Goal: Find specific page/section: Find specific page/section

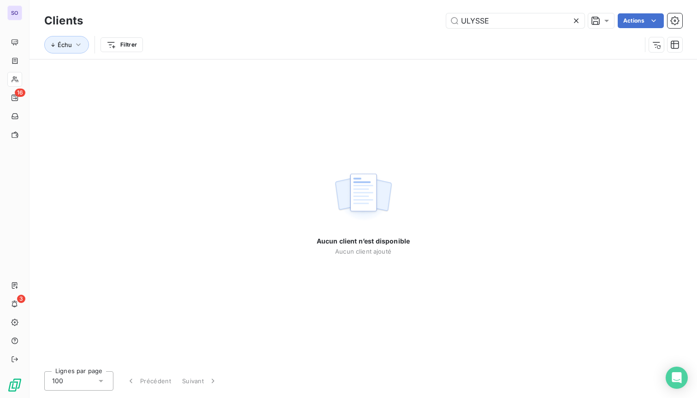
drag, startPoint x: 493, startPoint y: 19, endPoint x: 427, endPoint y: 16, distance: 66.0
click at [427, 16] on div "ULYSSE Actions" at bounding box center [388, 20] width 588 height 15
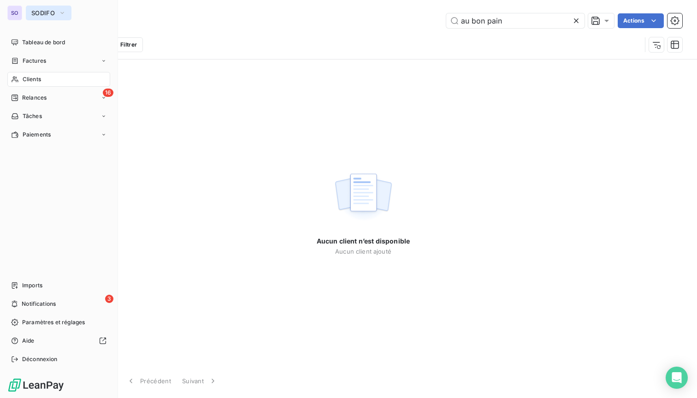
type input "au bon pain"
click at [27, 10] on button "SODIFO" at bounding box center [49, 13] width 46 height 15
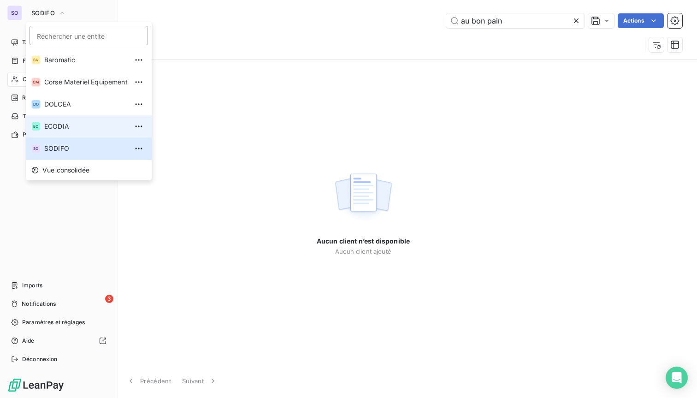
click at [52, 123] on span "ECODIA" at bounding box center [85, 126] width 83 height 9
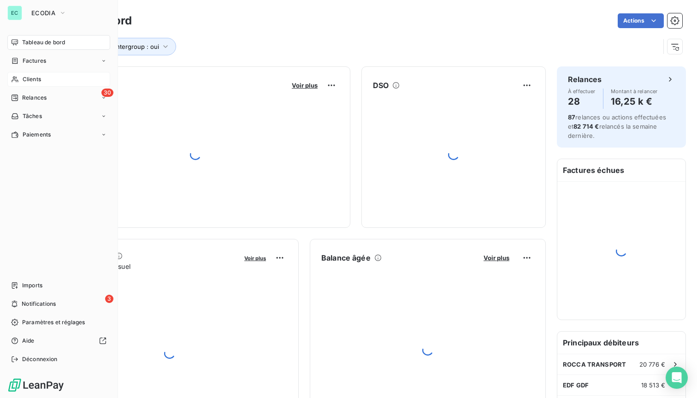
click at [25, 77] on span "Clients" at bounding box center [32, 79] width 18 height 8
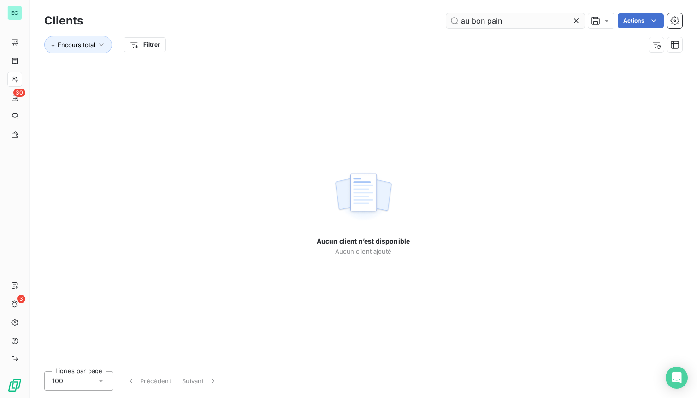
click at [486, 19] on input "au bon pain" at bounding box center [515, 20] width 138 height 15
click at [469, 20] on input "au bonpain" at bounding box center [515, 20] width 138 height 15
click at [468, 20] on input "a bonpain" at bounding box center [515, 20] width 138 height 15
drag, startPoint x: 487, startPoint y: 23, endPoint x: 446, endPoint y: 24, distance: 41.5
click at [446, 24] on input "bonpain" at bounding box center [515, 20] width 138 height 15
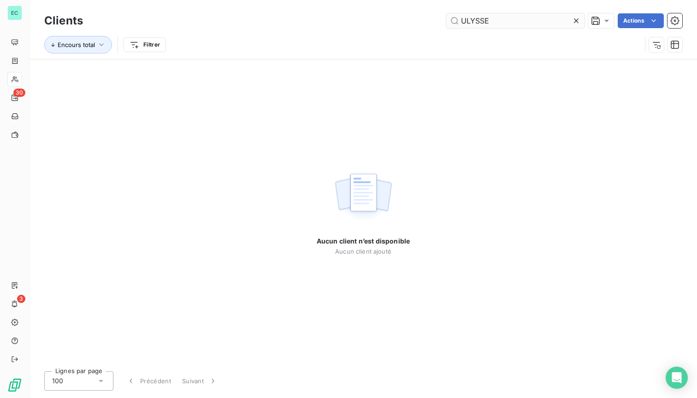
drag, startPoint x: 495, startPoint y: 19, endPoint x: 448, endPoint y: 14, distance: 47.4
click at [448, 14] on input "ULYSSE" at bounding box center [515, 20] width 138 height 15
type input "bon pain"
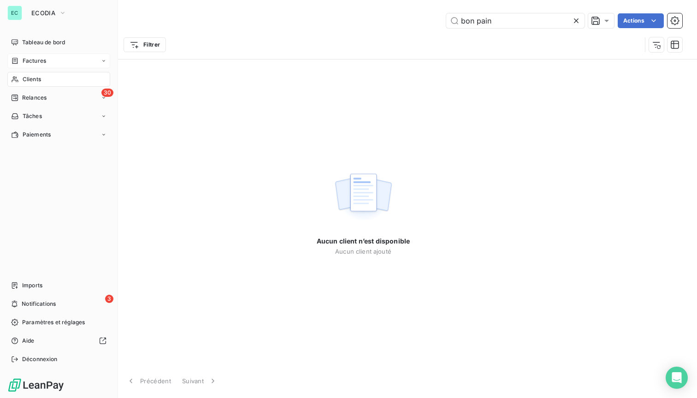
click at [30, 60] on span "Factures" at bounding box center [35, 61] width 24 height 8
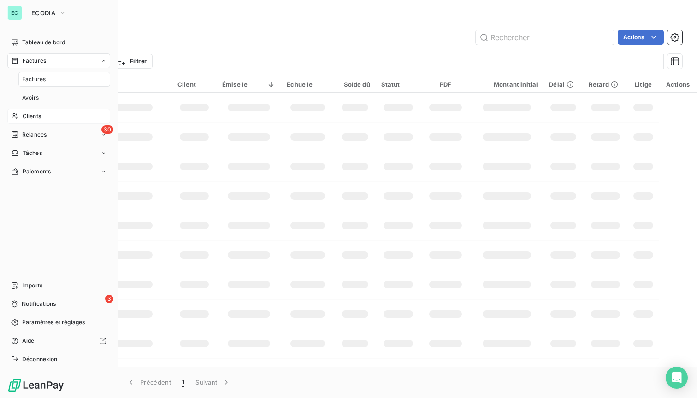
click at [29, 75] on span "Factures" at bounding box center [34, 79] width 24 height 8
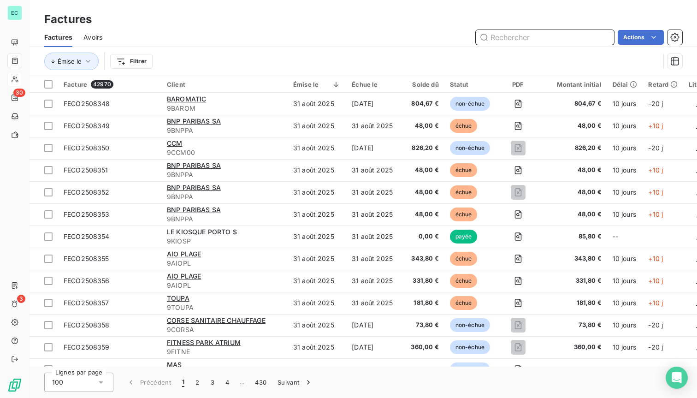
click at [520, 38] on input "text" at bounding box center [545, 37] width 138 height 15
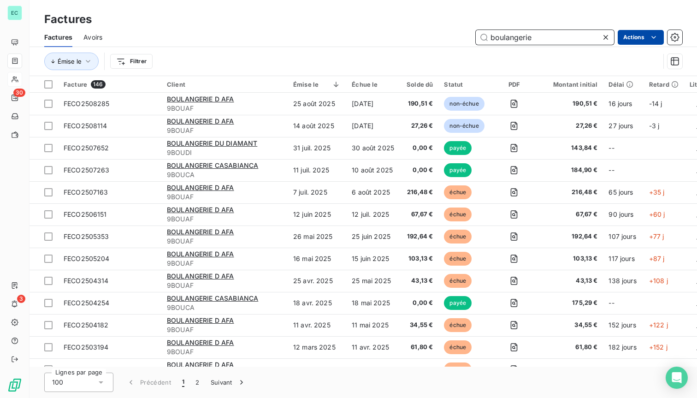
type input "boulangerie"
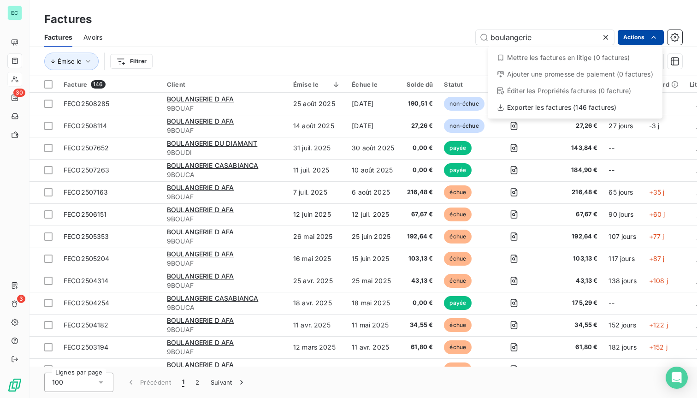
click at [626, 36] on html "EC 30 3 Factures Factures Avoirs boulangerie Actions Mettre les factures en lit…" at bounding box center [348, 199] width 697 height 398
click at [176, 33] on html "EC 30 3 Factures Factures Avoirs boulangerie Actions Mettre les factures en lit…" at bounding box center [348, 199] width 697 height 398
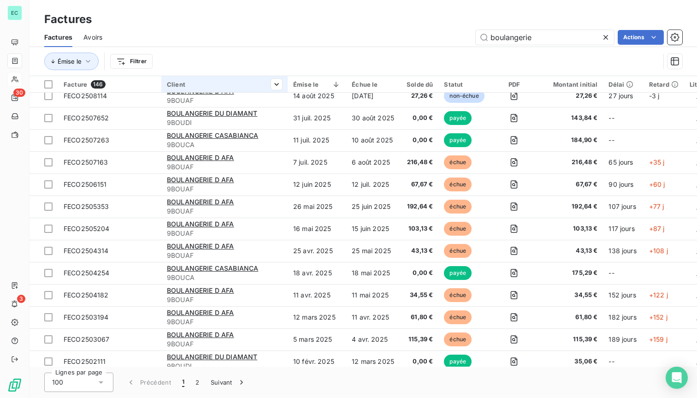
scroll to position [30, 0]
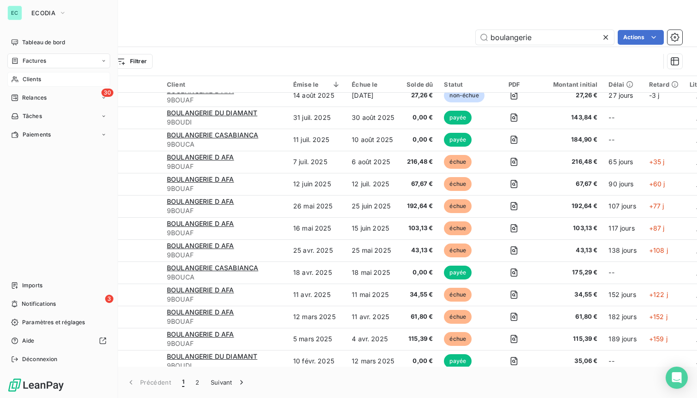
click at [34, 78] on span "Clients" at bounding box center [32, 79] width 18 height 8
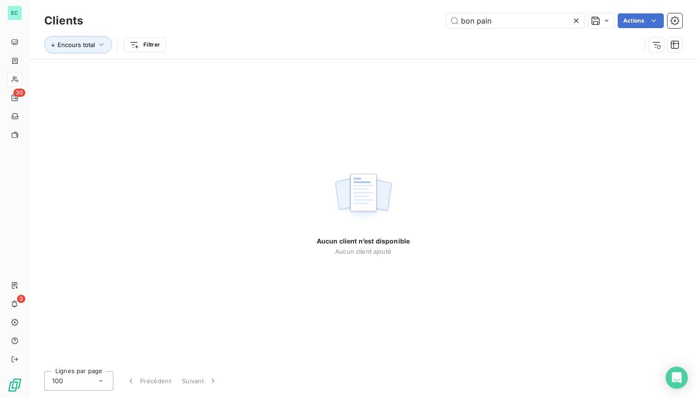
drag, startPoint x: 493, startPoint y: 23, endPoint x: 439, endPoint y: 18, distance: 53.8
click at [439, 18] on div "bon pain Actions" at bounding box center [388, 20] width 588 height 15
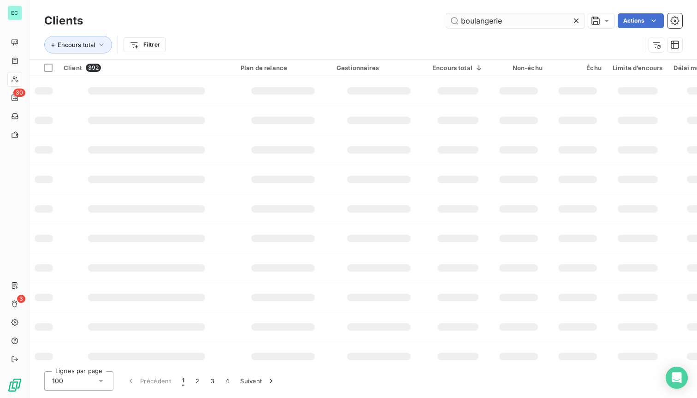
type input "boulangerie"
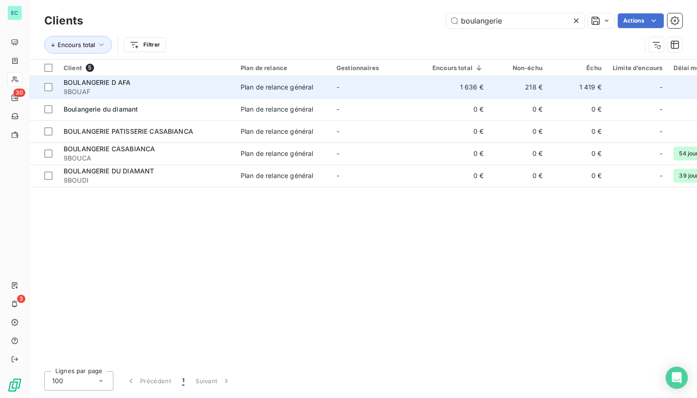
click at [453, 90] on td "1 636 €" at bounding box center [458, 87] width 62 height 22
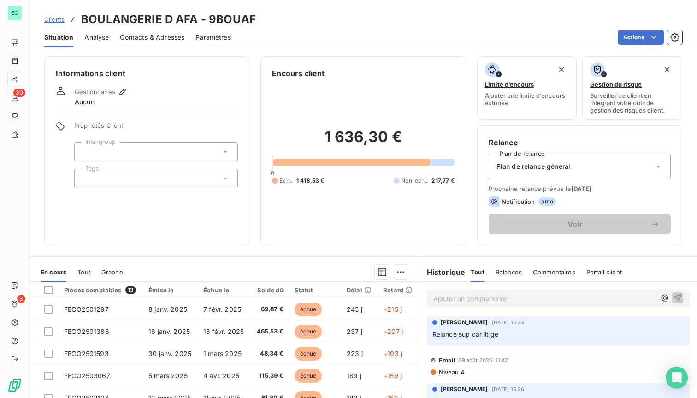
click at [86, 272] on span "Tout" at bounding box center [83, 271] width 13 height 7
